Goal: Task Accomplishment & Management: Manage account settings

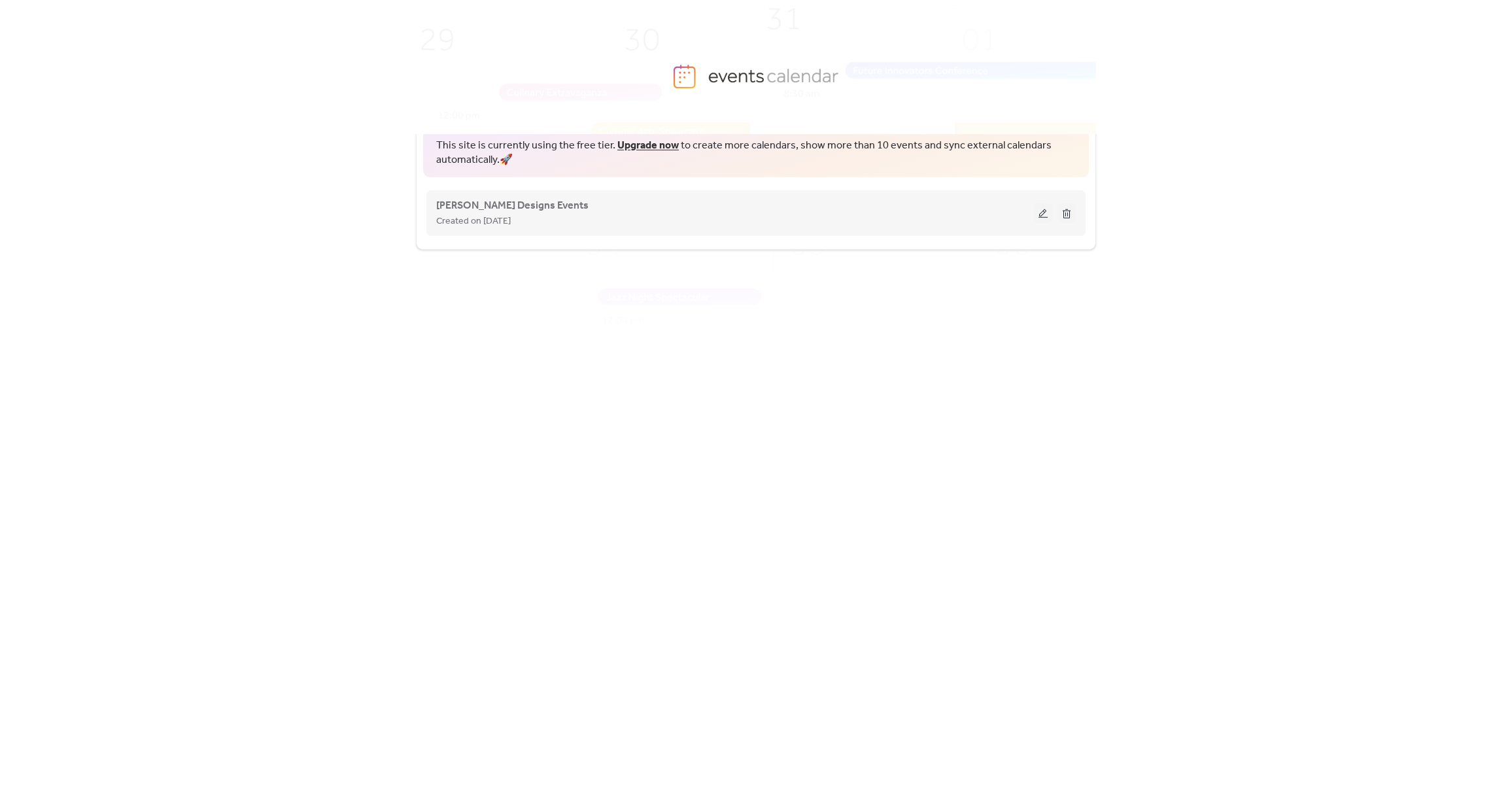
click at [1045, 217] on button at bounding box center [1043, 213] width 18 height 20
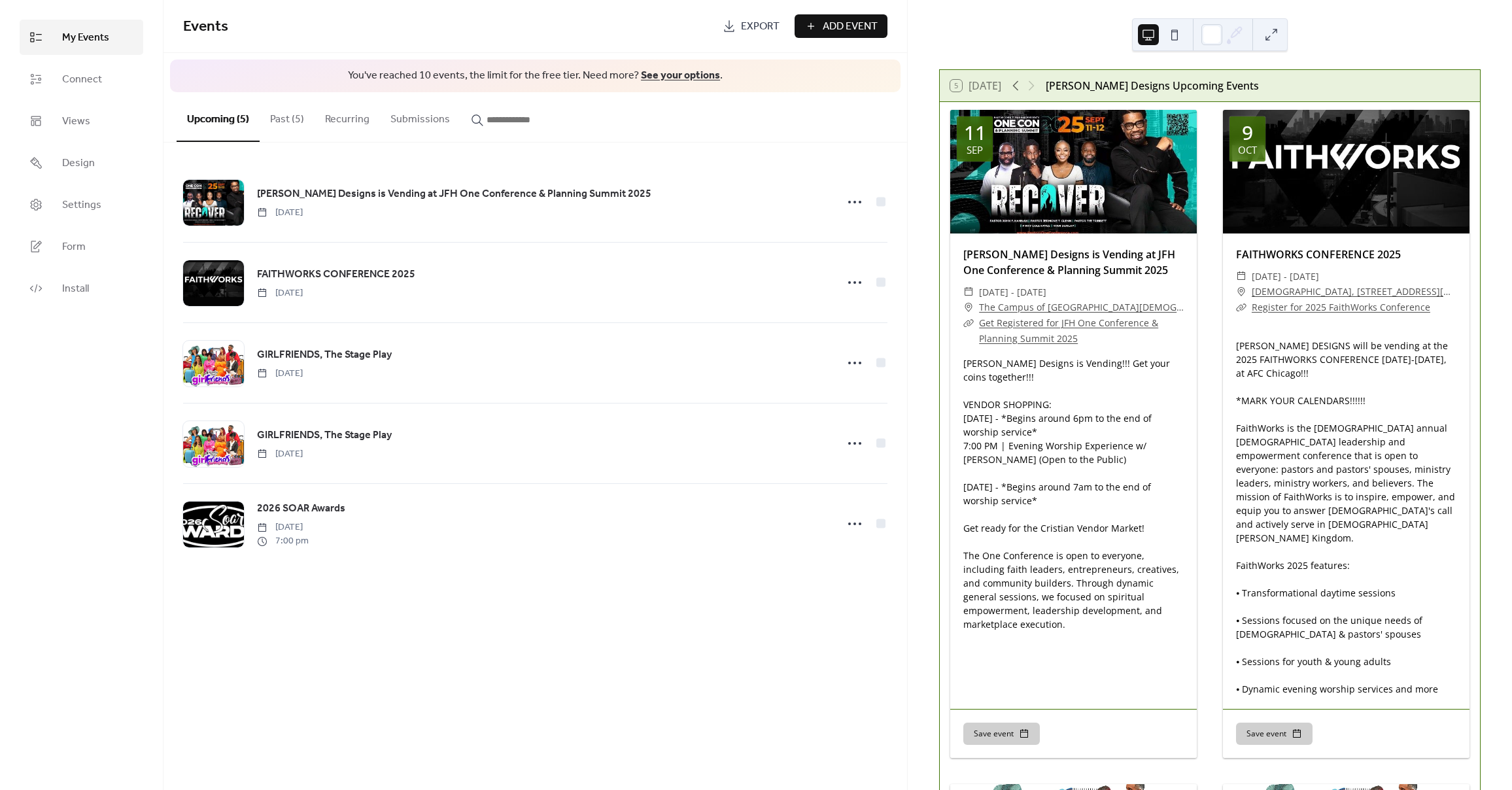
scroll to position [16, 0]
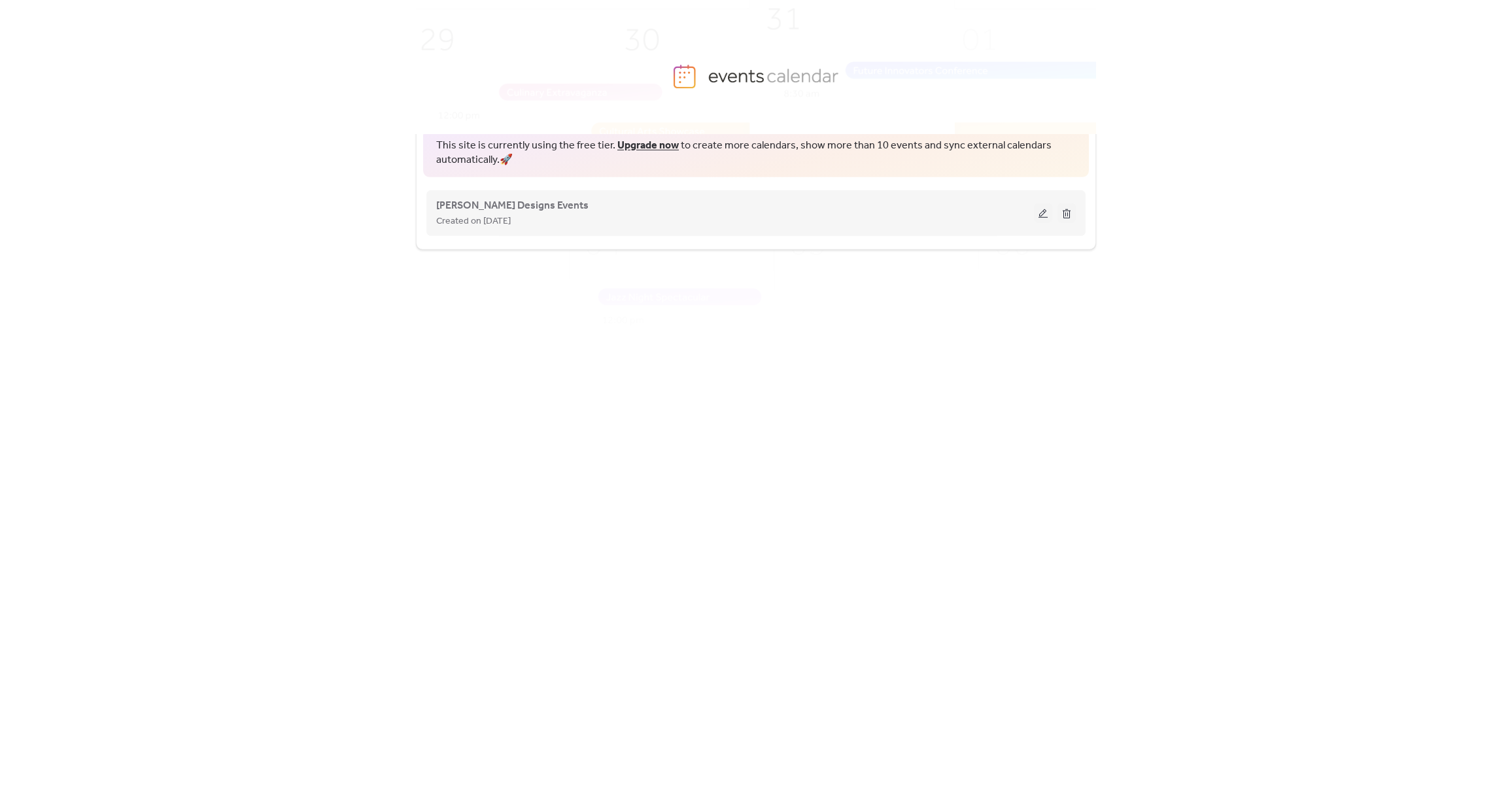
click at [1038, 215] on button at bounding box center [1043, 213] width 18 height 20
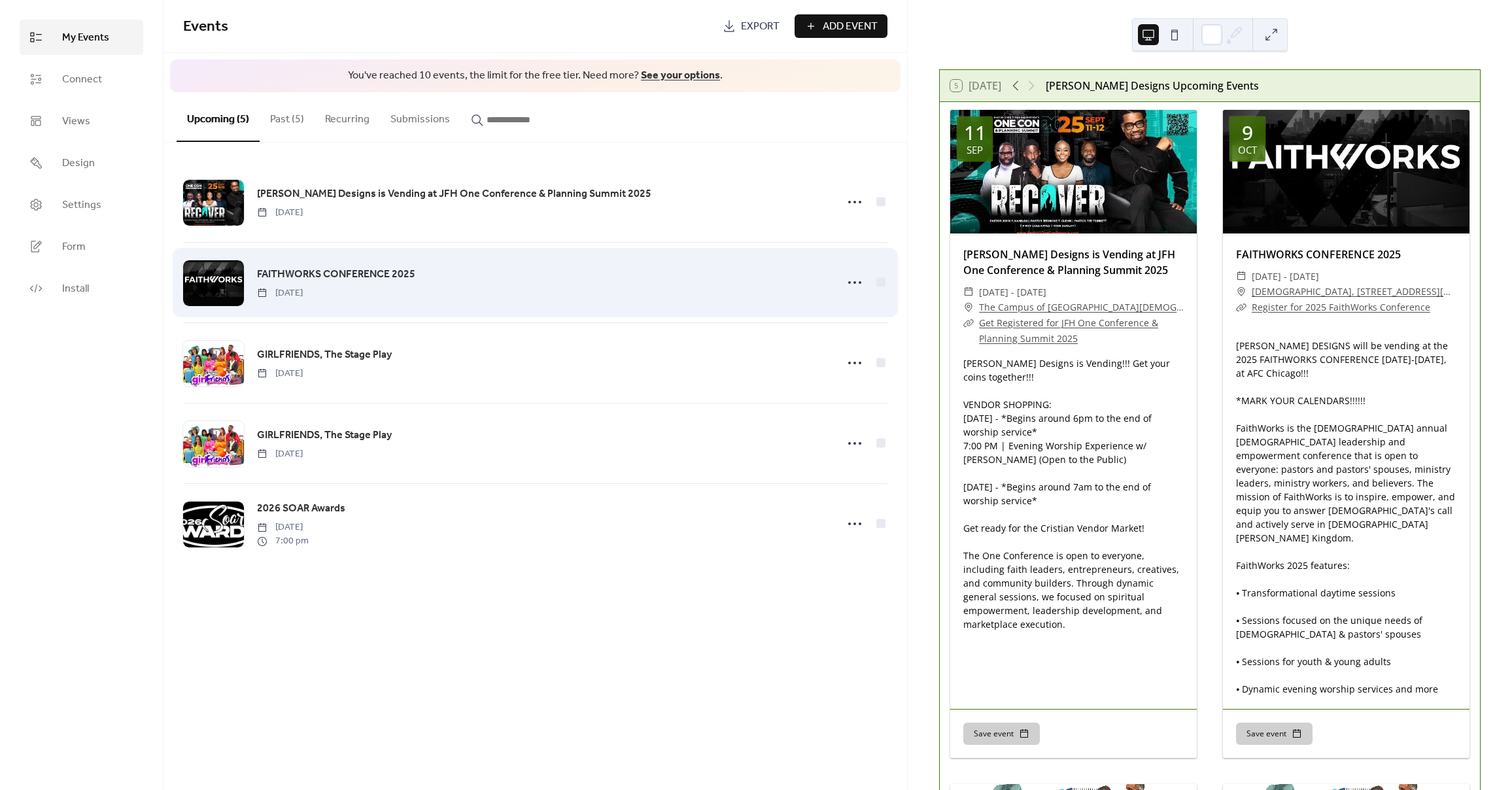
click at [231, 277] on div at bounding box center [214, 283] width 61 height 46
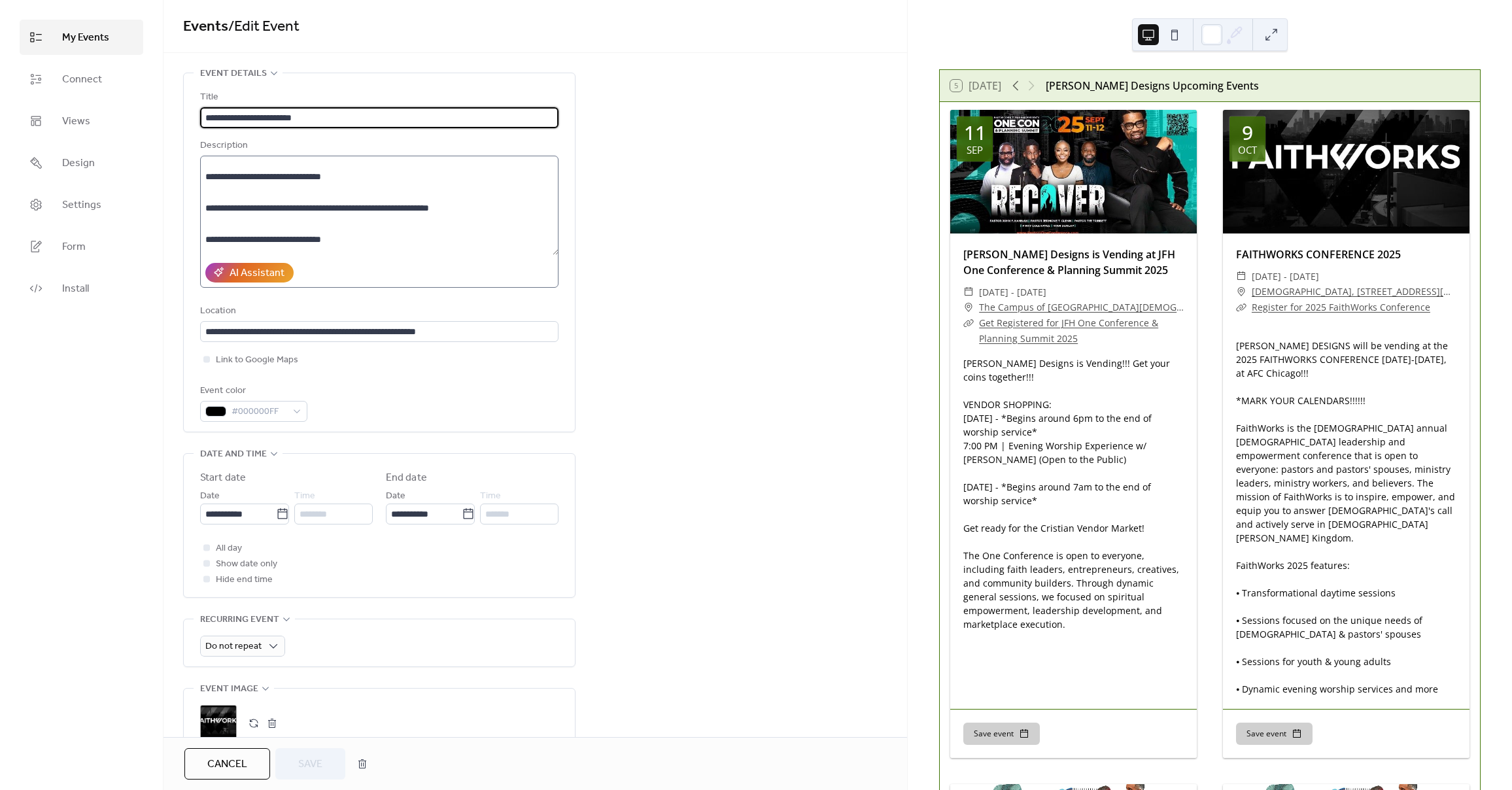
scroll to position [235, 0]
click at [232, 250] on textarea "**********" at bounding box center [379, 205] width 358 height 100
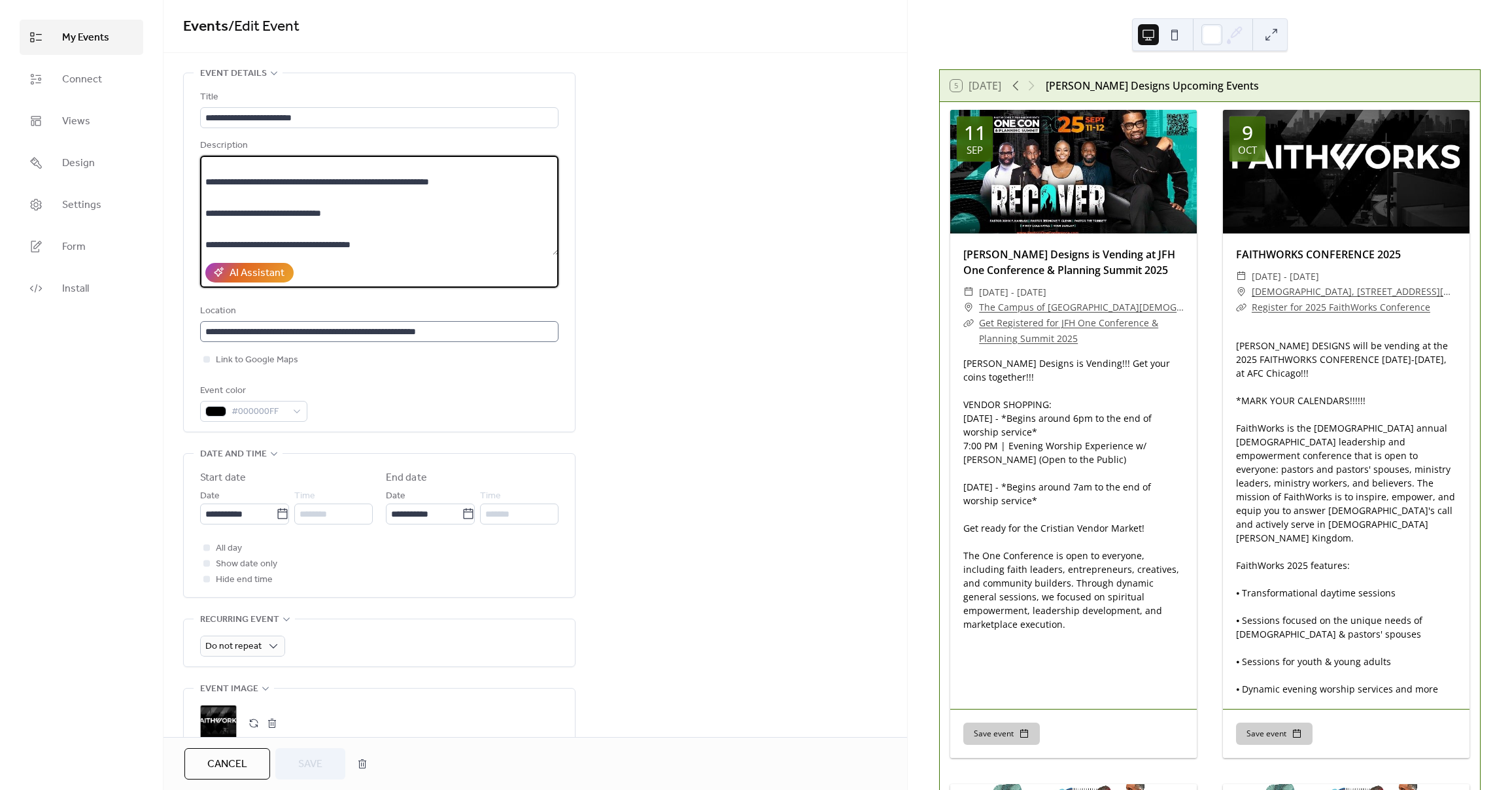
paste textarea "**********"
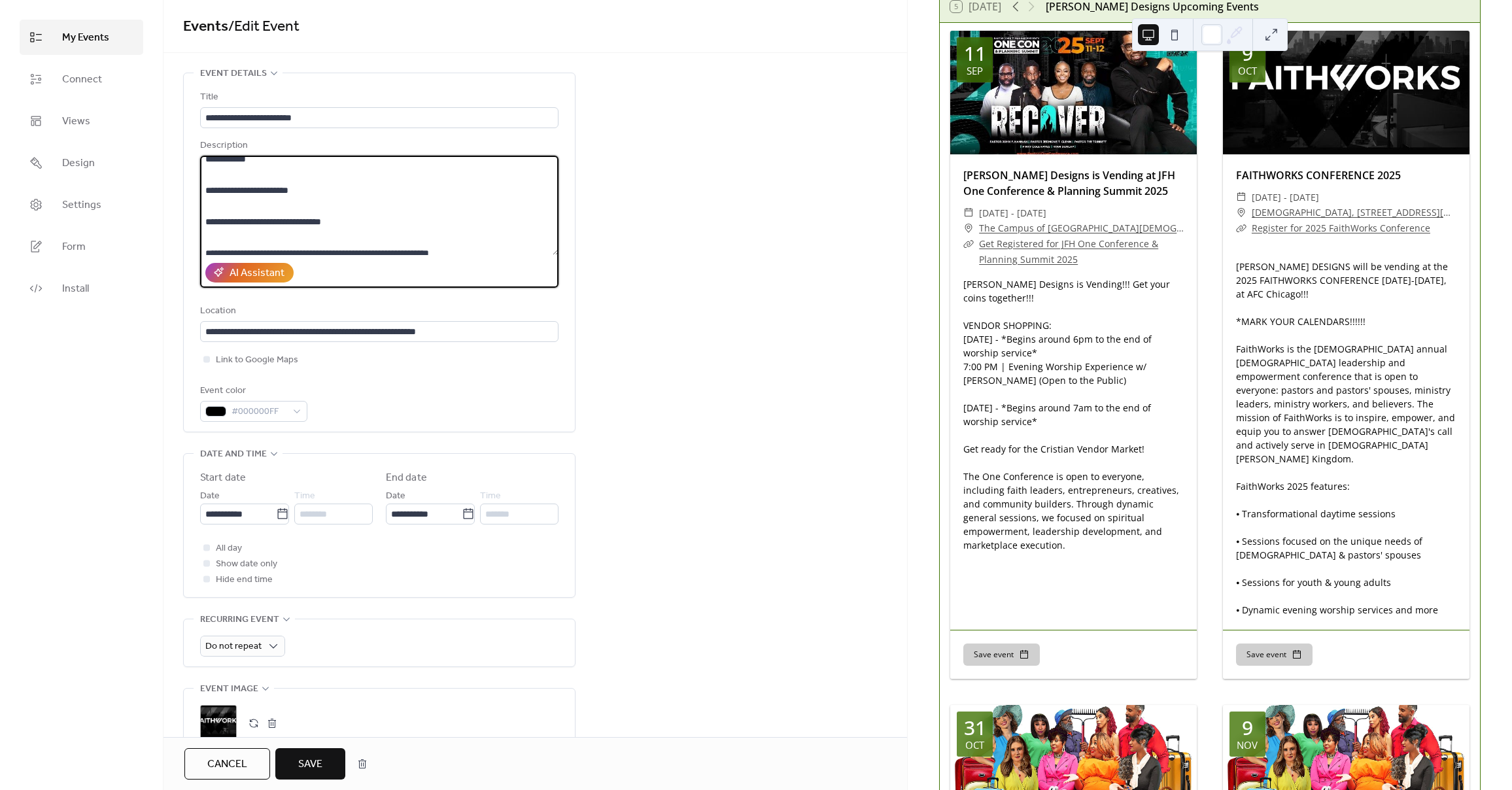
scroll to position [455, 0]
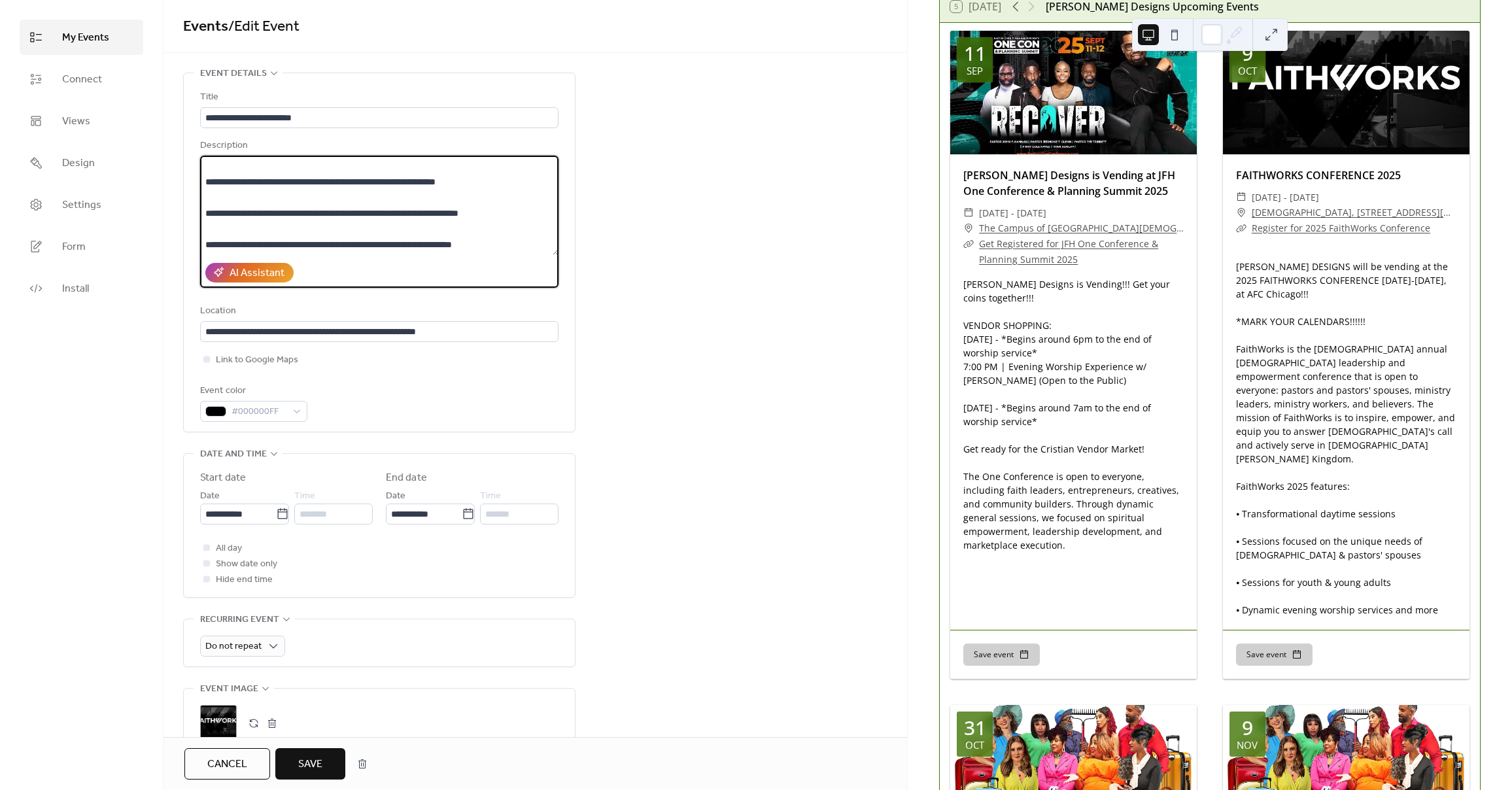
drag, startPoint x: 409, startPoint y: 219, endPoint x: 235, endPoint y: 238, distance: 175.0
click at [235, 238] on textarea at bounding box center [379, 205] width 358 height 100
click at [347, 242] on textarea at bounding box center [379, 205] width 358 height 100
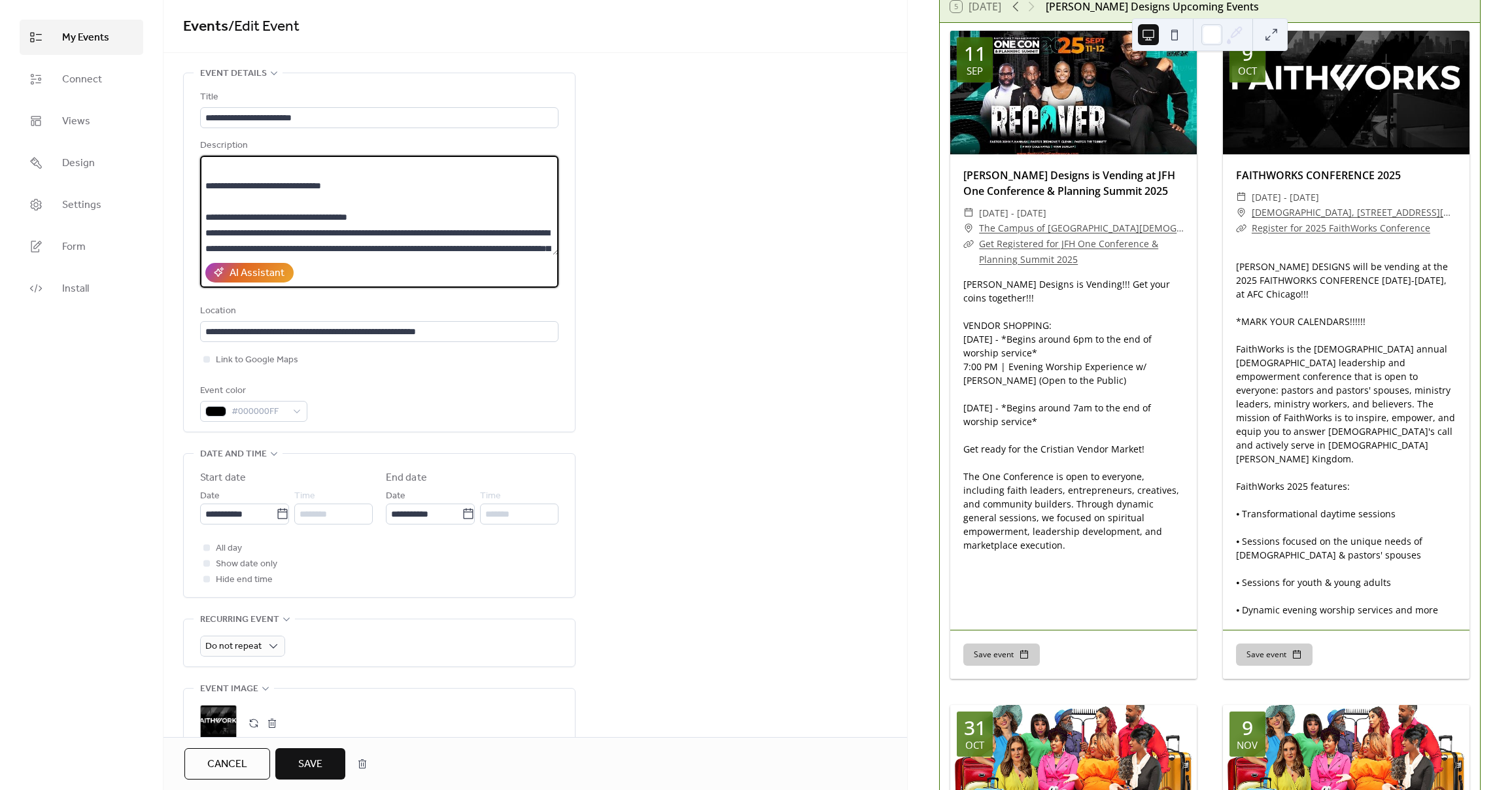
scroll to position [175, 0]
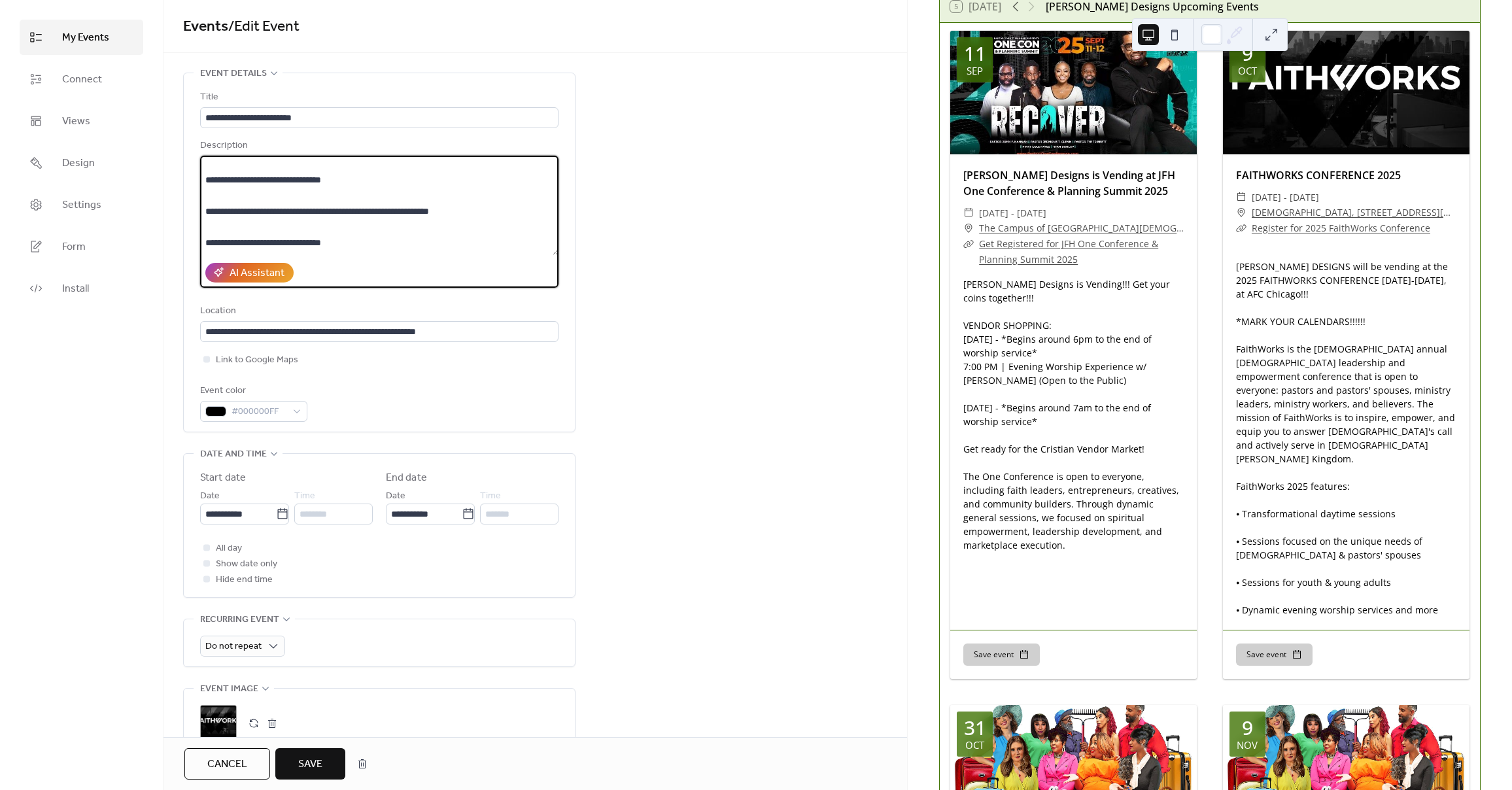
drag, startPoint x: 392, startPoint y: 196, endPoint x: 207, endPoint y: 189, distance: 185.1
click at [207, 189] on textarea at bounding box center [379, 205] width 358 height 100
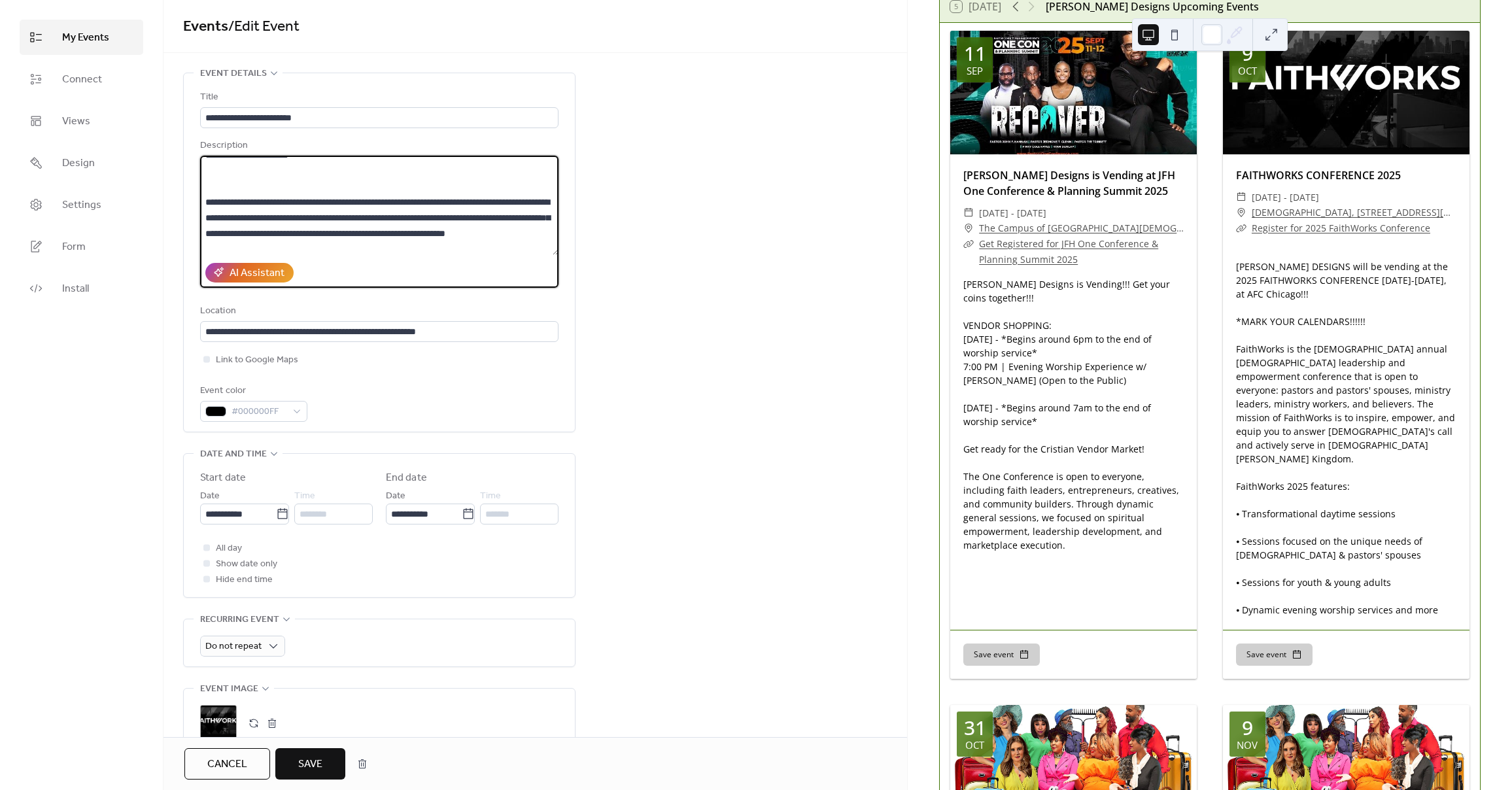
scroll to position [151, 0]
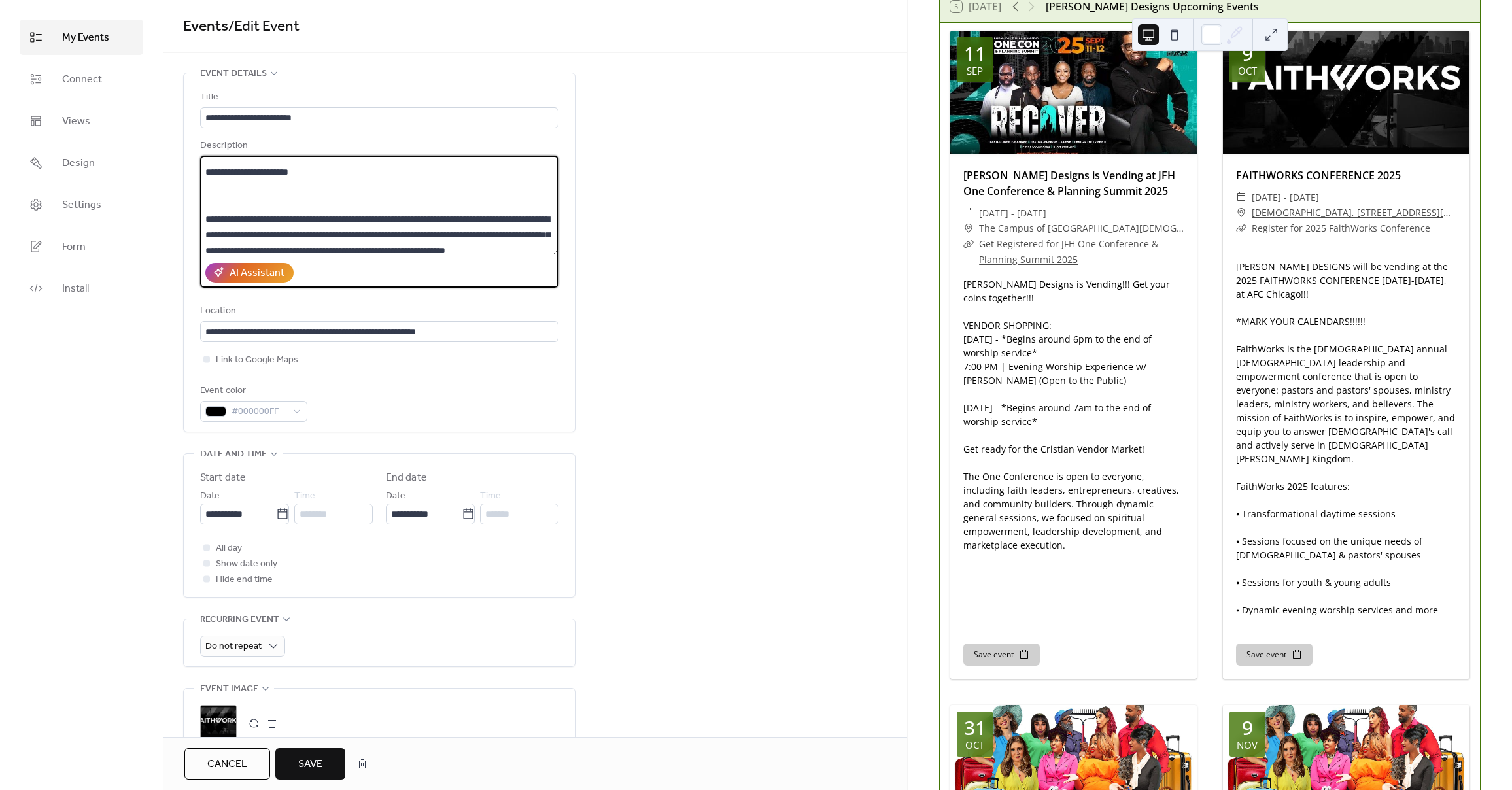
click at [215, 206] on textarea at bounding box center [379, 205] width 358 height 100
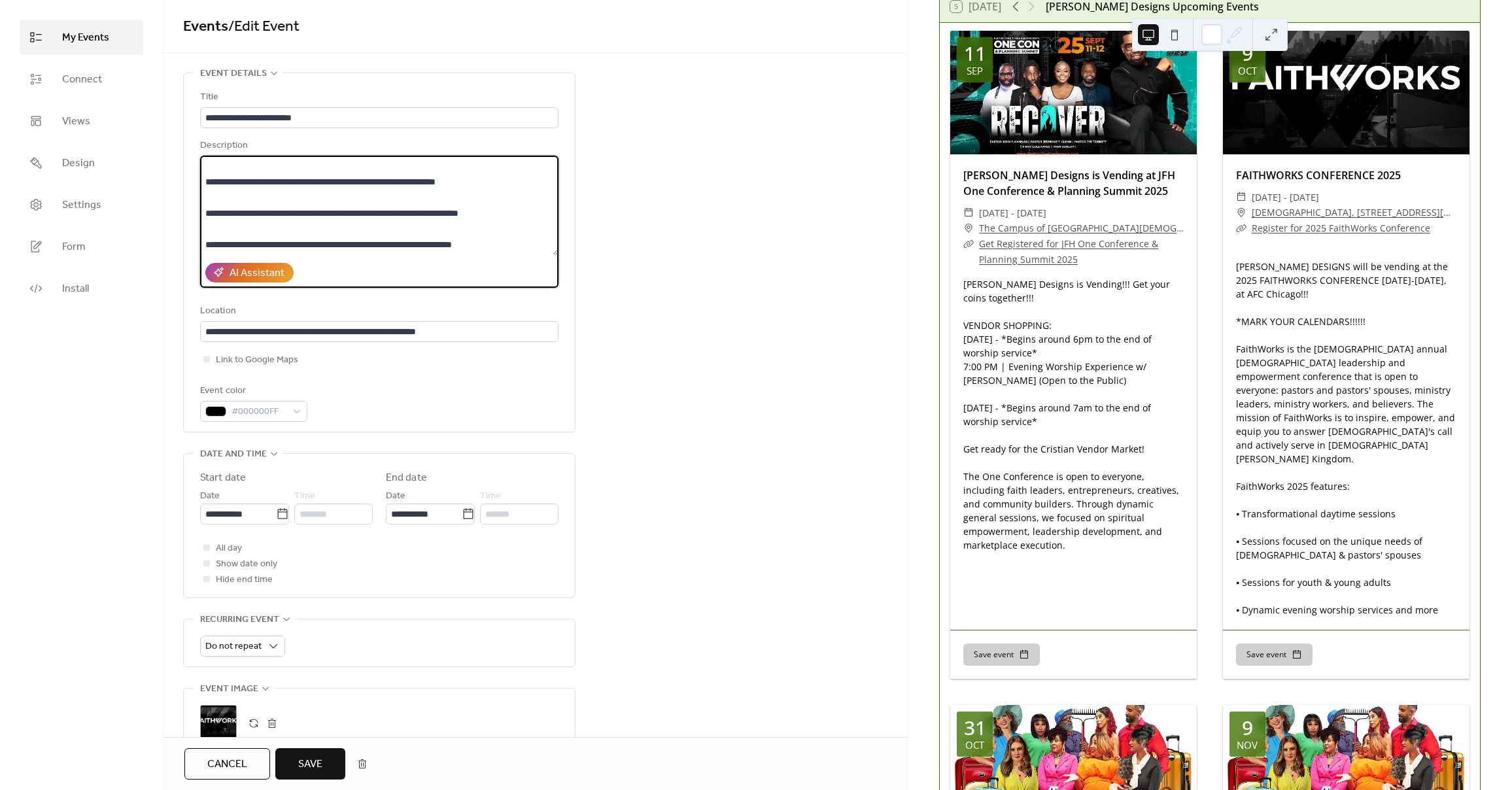
scroll to position [345, 0]
type textarea "**********"
click at [311, 773] on span "Save" at bounding box center [310, 765] width 24 height 16
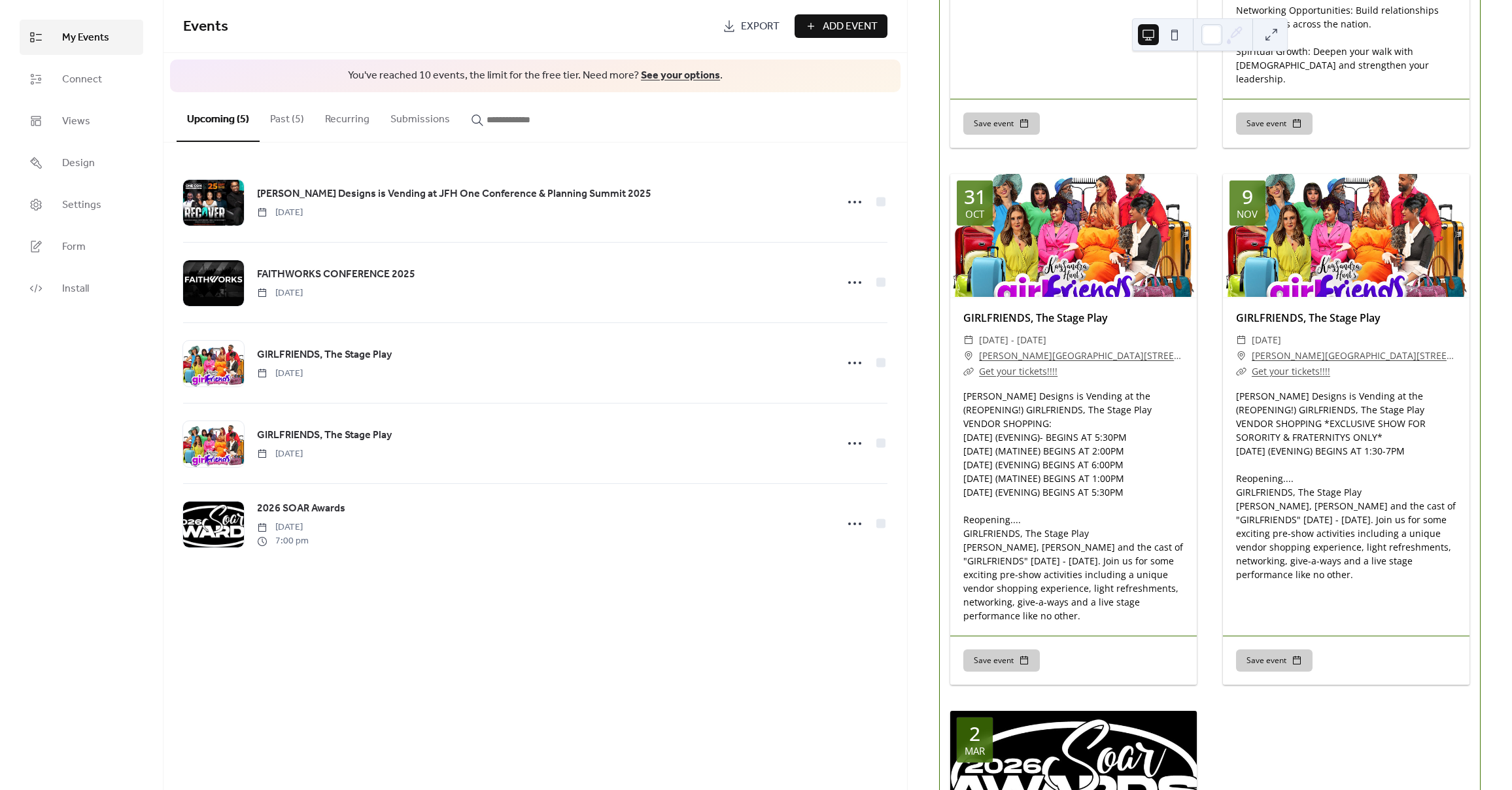
scroll to position [839, 0]
